Goal: Check status

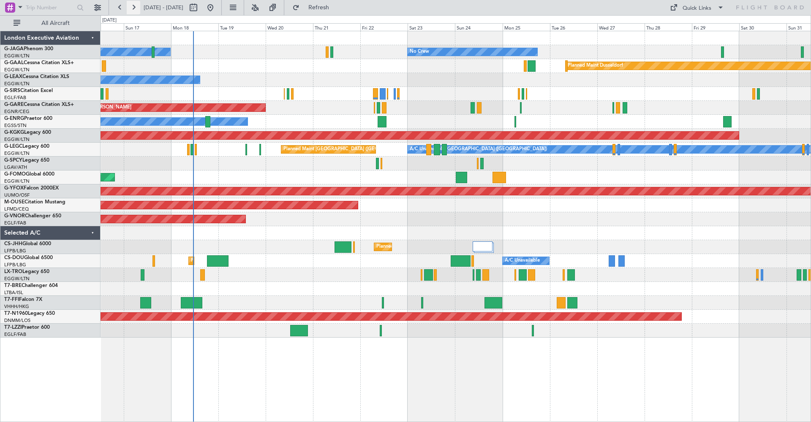
click at [137, 7] on button at bounding box center [134, 8] width 14 height 14
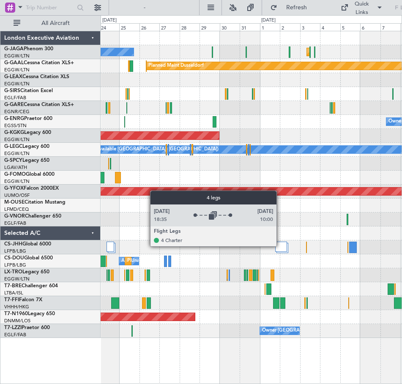
click at [280, 246] on div at bounding box center [281, 247] width 12 height 10
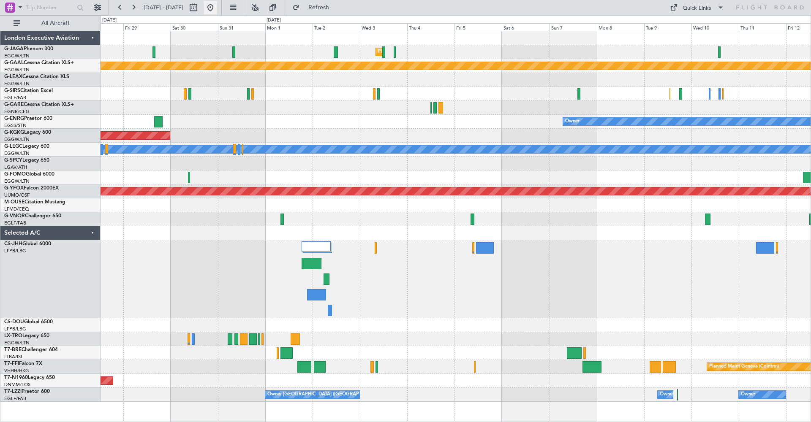
click at [217, 8] on button at bounding box center [211, 8] width 14 height 14
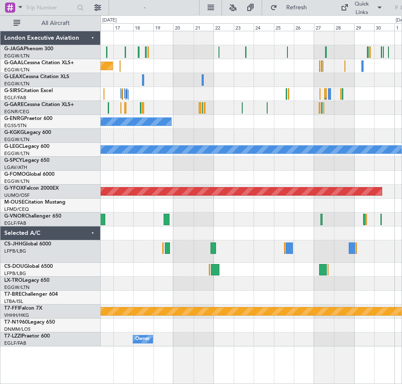
click at [342, 19] on div "0 0 16 17 18 19 20 21 [DATE] 23 24 25 26 27 28 29 30 [DATE]" at bounding box center [251, 23] width 300 height 15
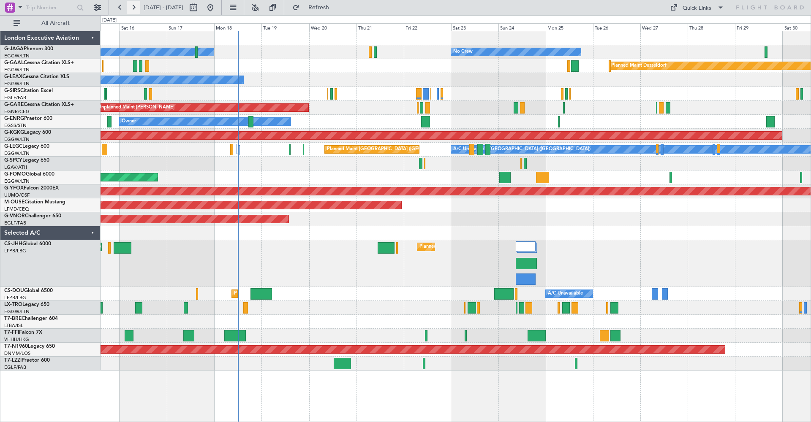
click at [133, 5] on button at bounding box center [134, 8] width 14 height 14
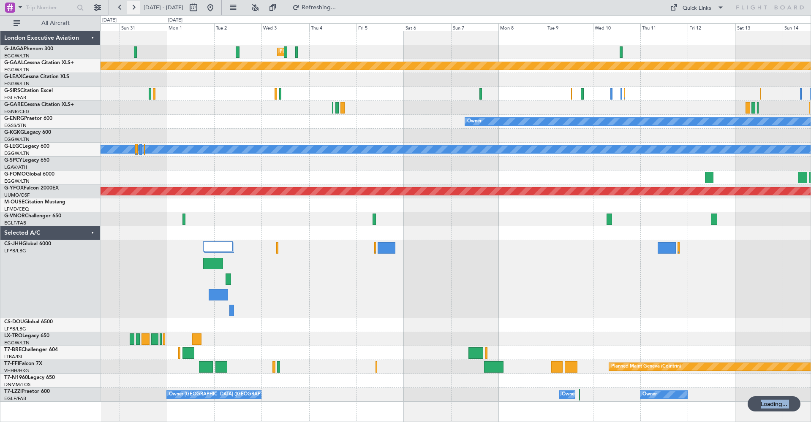
click at [133, 5] on button at bounding box center [134, 8] width 14 height 14
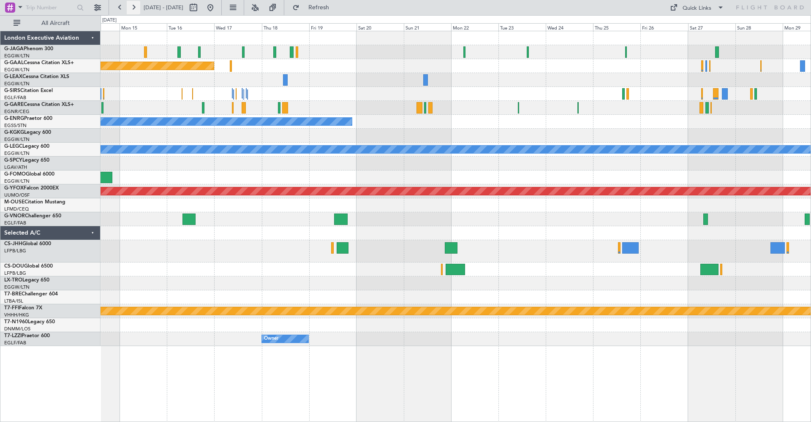
click at [133, 5] on button at bounding box center [134, 8] width 14 height 14
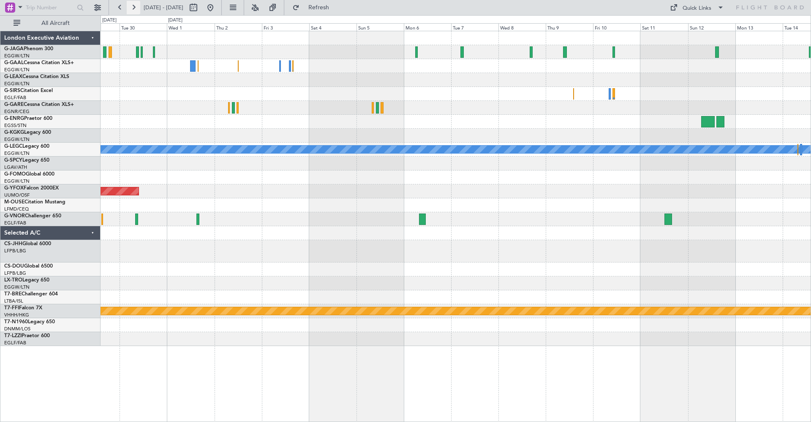
click at [133, 5] on button at bounding box center [134, 8] width 14 height 14
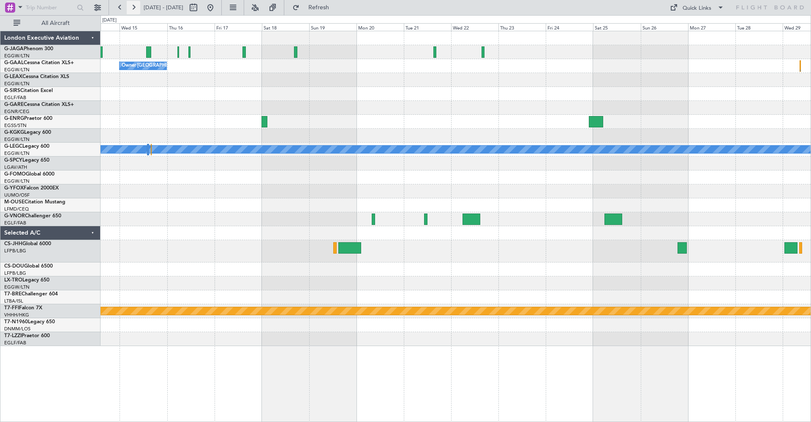
click at [133, 6] on button at bounding box center [134, 8] width 14 height 14
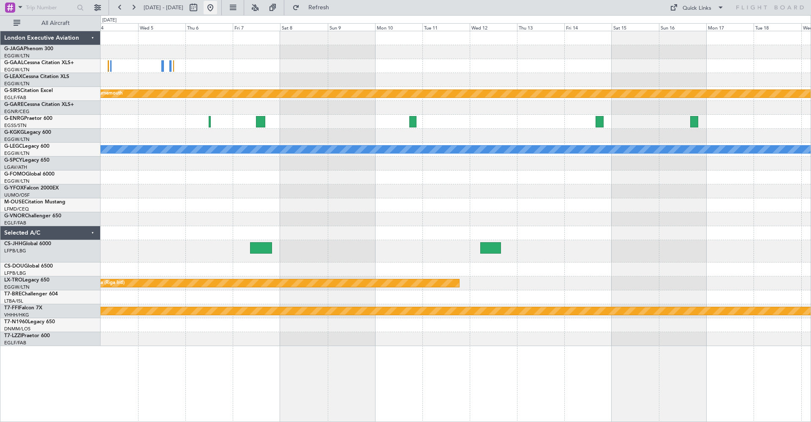
click at [217, 8] on button at bounding box center [211, 8] width 14 height 14
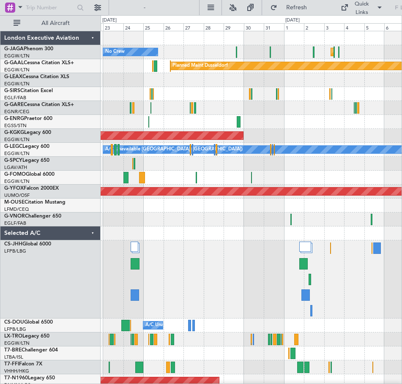
click at [305, 265] on div at bounding box center [303, 263] width 8 height 11
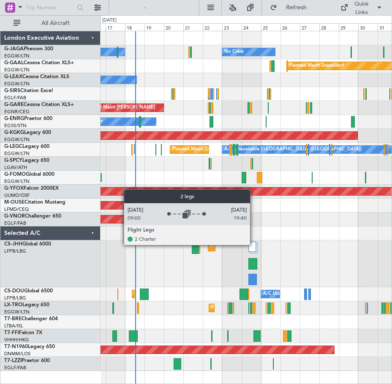
click at [254, 245] on div at bounding box center [252, 247] width 8 height 10
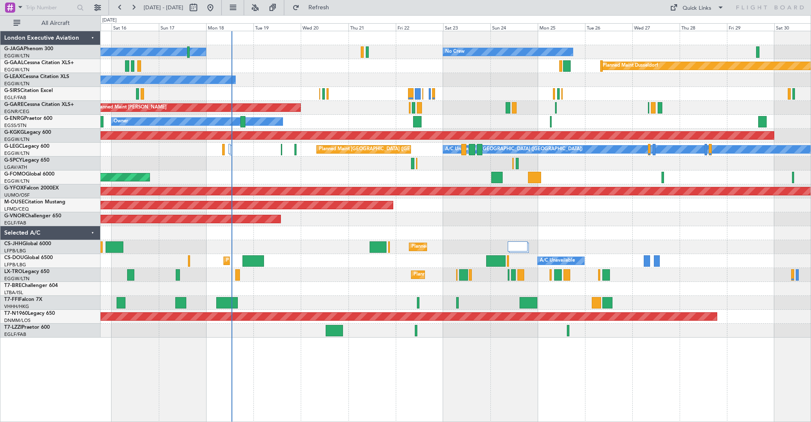
click at [392, 97] on div "Planned Maint [GEOGRAPHIC_DATA] ([GEOGRAPHIC_DATA])" at bounding box center [456, 94] width 710 height 14
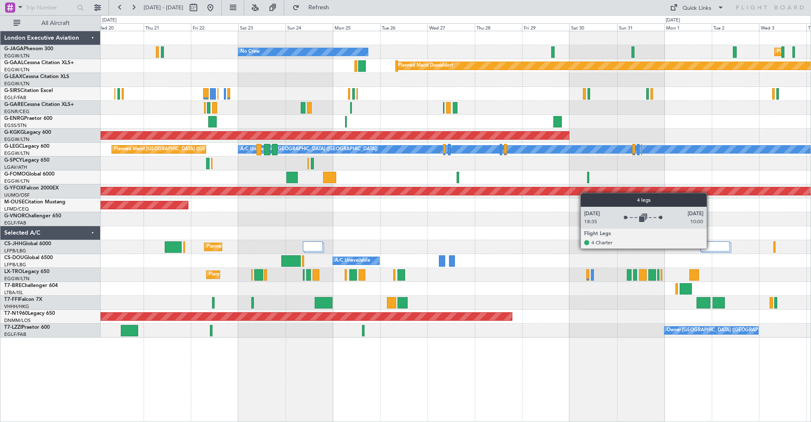
click at [710, 248] on div at bounding box center [715, 247] width 30 height 10
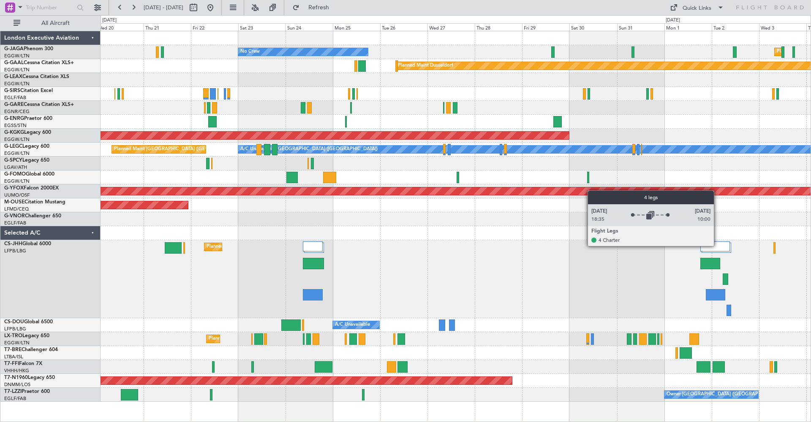
click at [718, 246] on div at bounding box center [715, 247] width 30 height 10
